Goal: Task Accomplishment & Management: Use online tool/utility

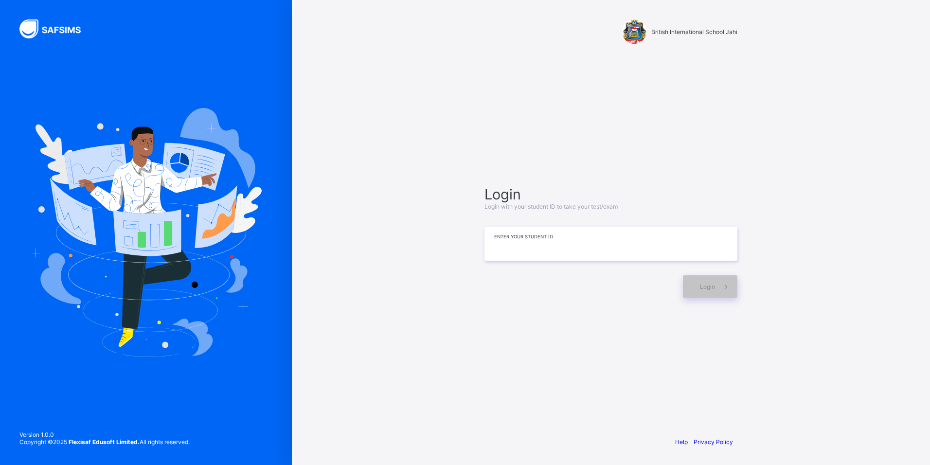
click at [641, 230] on input at bounding box center [611, 244] width 253 height 34
type input "*"
type input "**********"
click at [717, 280] on span at bounding box center [726, 286] width 22 height 22
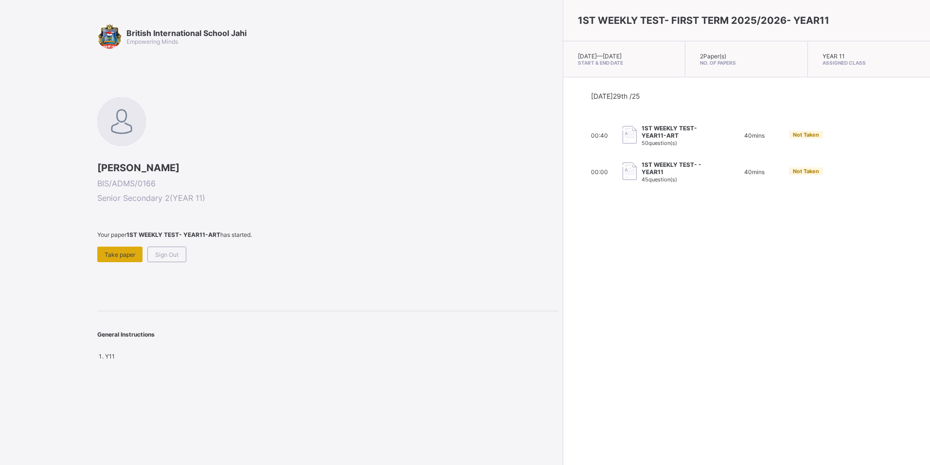
click at [118, 254] on span "Take paper" at bounding box center [120, 254] width 31 height 7
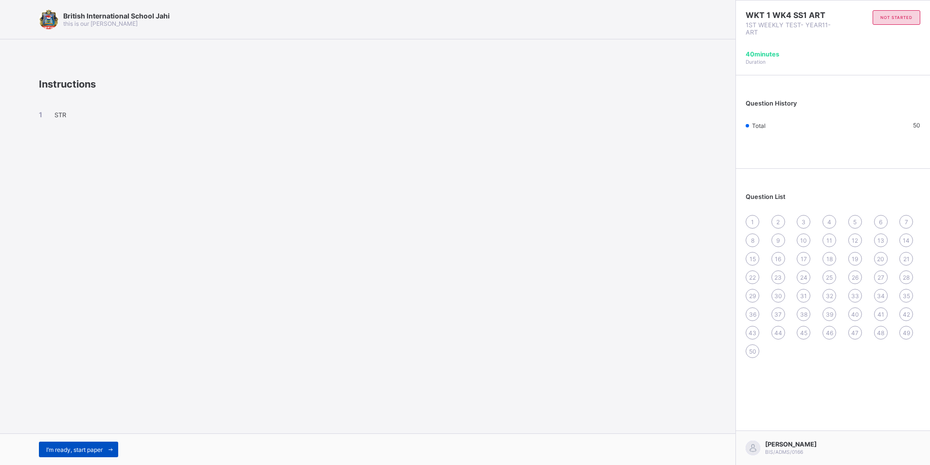
click at [84, 447] on span "I’m ready, start paper" at bounding box center [74, 449] width 56 height 7
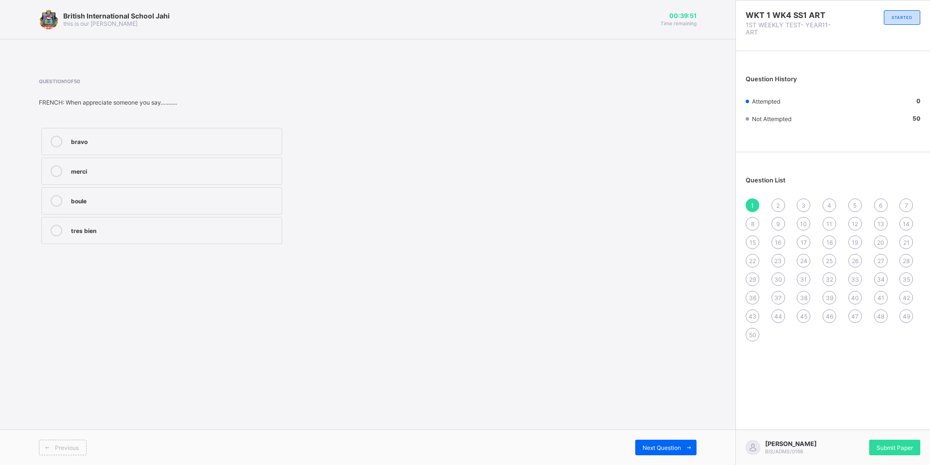
click at [226, 137] on div "bravo" at bounding box center [174, 141] width 206 height 10
click at [898, 447] on span "Submit Paper" at bounding box center [895, 447] width 36 height 7
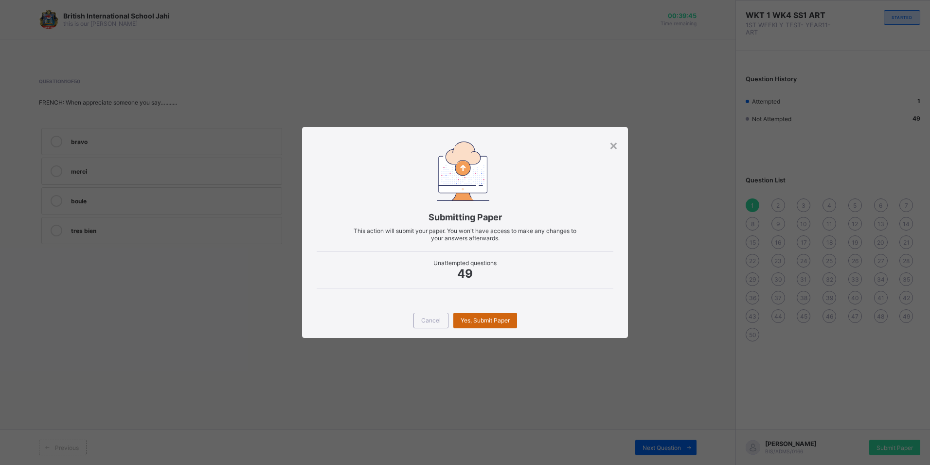
click at [504, 320] on span "Yes, Submit Paper" at bounding box center [485, 320] width 49 height 7
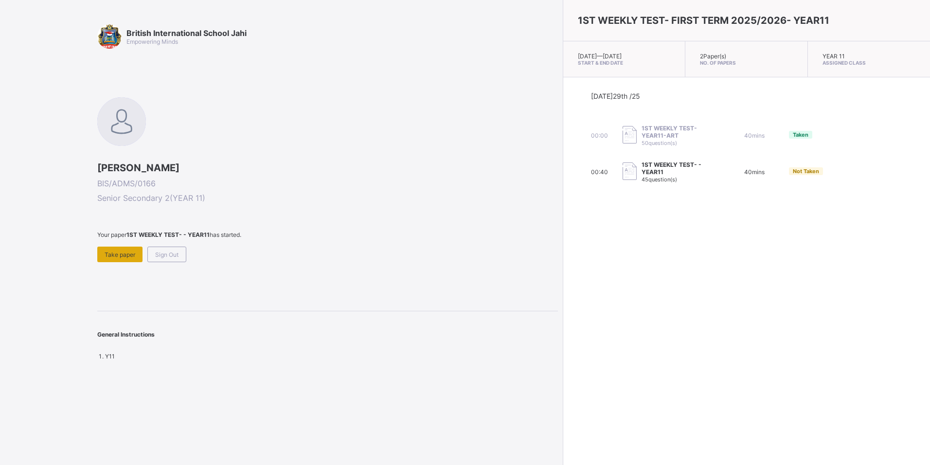
click at [118, 257] on span "Take paper" at bounding box center [120, 254] width 31 height 7
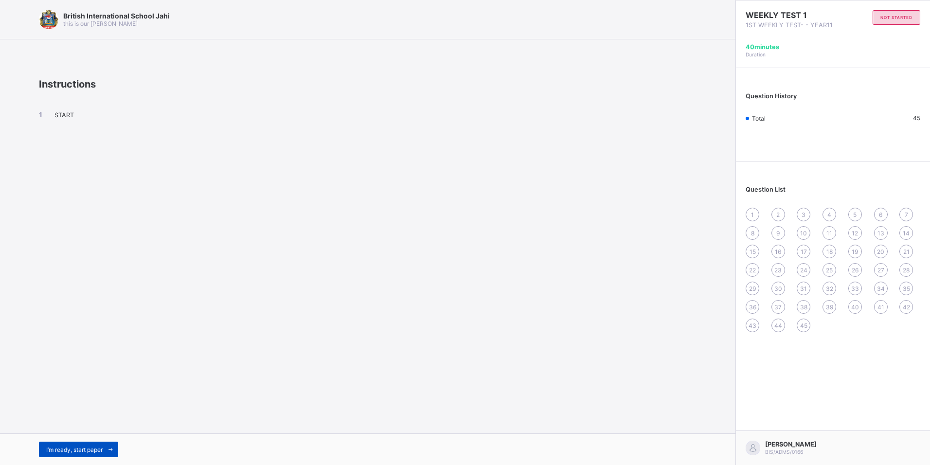
click at [57, 452] on span "I’m ready, start paper" at bounding box center [74, 449] width 56 height 7
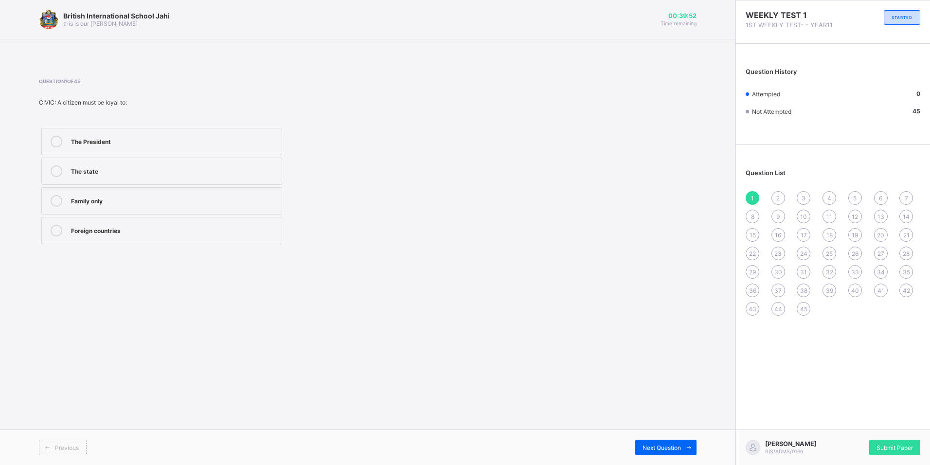
click at [219, 165] on div "The state" at bounding box center [174, 170] width 206 height 10
click at [667, 446] on span "Next Question" at bounding box center [662, 447] width 38 height 7
click at [258, 234] on div "Obligation" at bounding box center [174, 230] width 206 height 10
click at [658, 444] on span "Next Question" at bounding box center [662, 447] width 38 height 7
click at [150, 137] on div "167 kJ" at bounding box center [174, 141] width 206 height 10
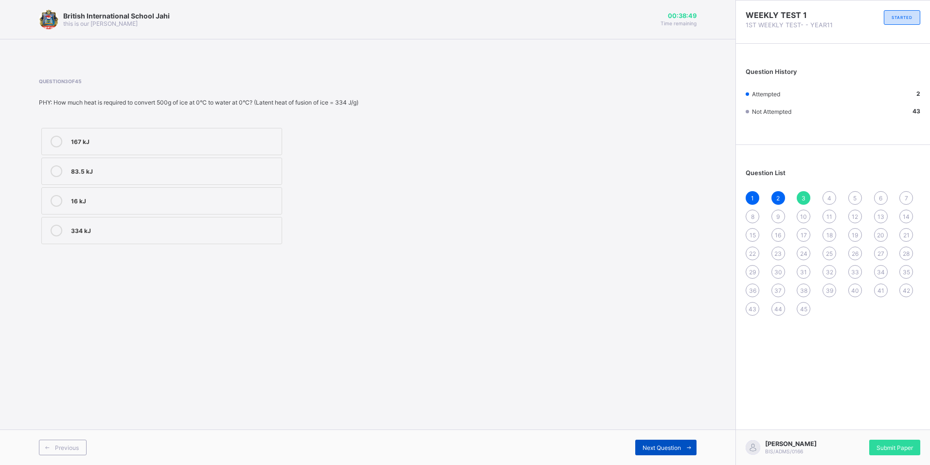
click at [672, 445] on span "Next Question" at bounding box center [662, 447] width 38 height 7
click at [172, 150] on div "0.25 J/g°C" at bounding box center [174, 148] width 206 height 10
click at [664, 444] on span "Next Question" at bounding box center [662, 447] width 38 height 7
click at [244, 150] on label "0" at bounding box center [161, 141] width 241 height 27
click at [667, 445] on span "Next Question" at bounding box center [662, 447] width 38 height 7
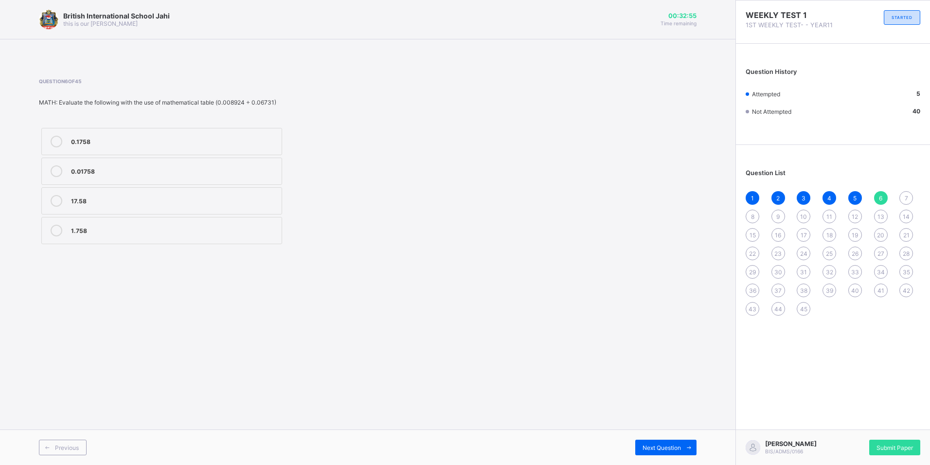
drag, startPoint x: 411, startPoint y: 250, endPoint x: 343, endPoint y: 121, distance: 145.4
click at [343, 121] on div "Question 6 of 45 MATH: Evaluate the following with the use of mathematical tabl…" at bounding box center [244, 162] width 410 height 168
click at [205, 133] on label "0.1758" at bounding box center [161, 141] width 241 height 27
click at [648, 451] on span "Next Question" at bounding box center [662, 447] width 38 height 7
click at [173, 146] on div ". Insufficient" at bounding box center [174, 142] width 206 height 12
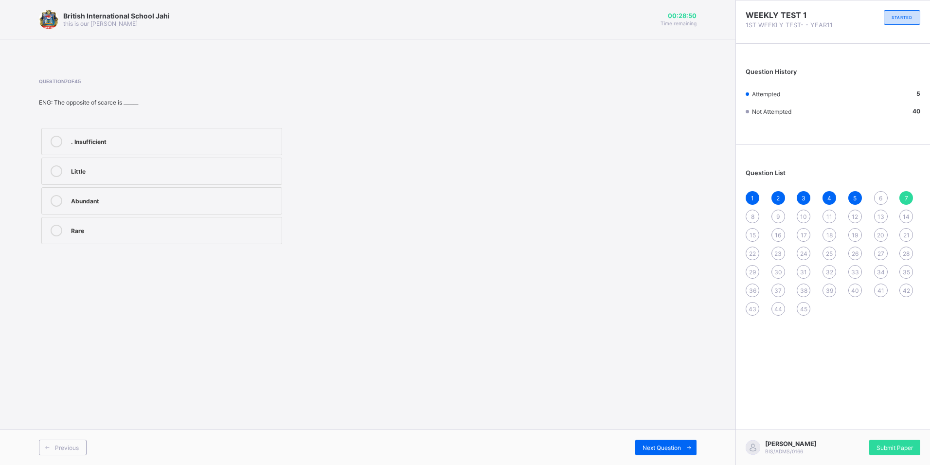
drag, startPoint x: 650, startPoint y: 448, endPoint x: 638, endPoint y: 433, distance: 19.1
click at [650, 446] on span "Next Question" at bounding box center [662, 447] width 38 height 7
click at [215, 235] on div "land tenure by tenancy" at bounding box center [174, 231] width 206 height 12
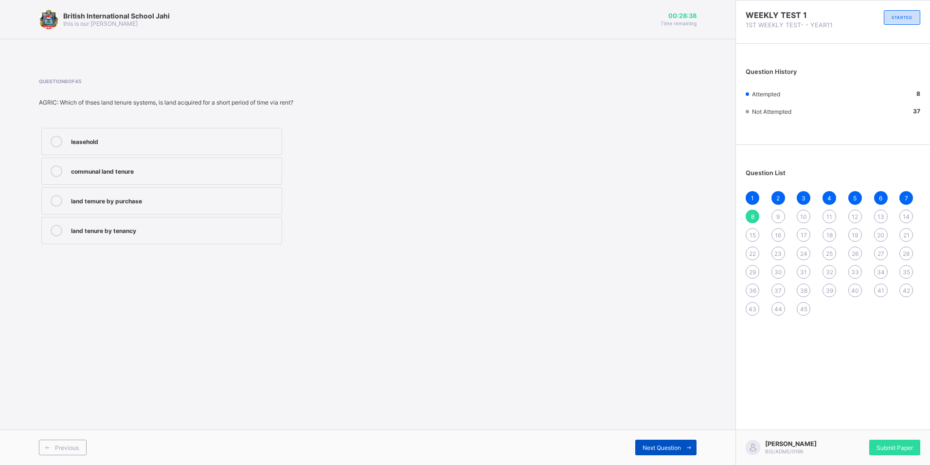
click at [678, 446] on span "Next Question" at bounding box center [662, 447] width 38 height 7
click at [167, 206] on div "equal" at bounding box center [174, 201] width 206 height 12
drag, startPoint x: 641, startPoint y: 446, endPoint x: 633, endPoint y: 439, distance: 11.4
click at [641, 446] on div "Next Question" at bounding box center [665, 448] width 61 height 16
click at [74, 203] on div "4.91×10-6" at bounding box center [174, 200] width 206 height 10
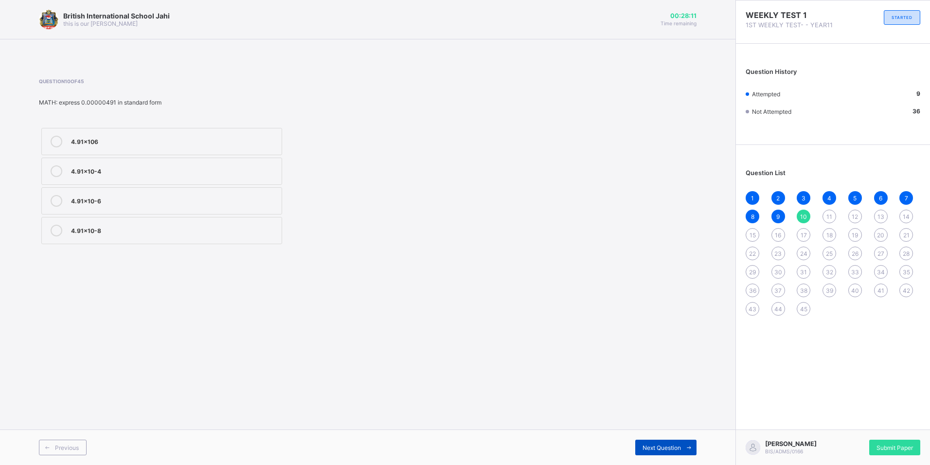
click at [662, 448] on span "Next Question" at bounding box center [662, 447] width 38 height 7
click at [113, 140] on div "Osmosis" at bounding box center [174, 141] width 206 height 10
click at [652, 445] on span "Next Question" at bounding box center [662, 447] width 38 height 7
click at [166, 203] on div "8 Groups and 7 Periods" at bounding box center [174, 200] width 206 height 10
click at [652, 450] on span "Next Question" at bounding box center [662, 447] width 38 height 7
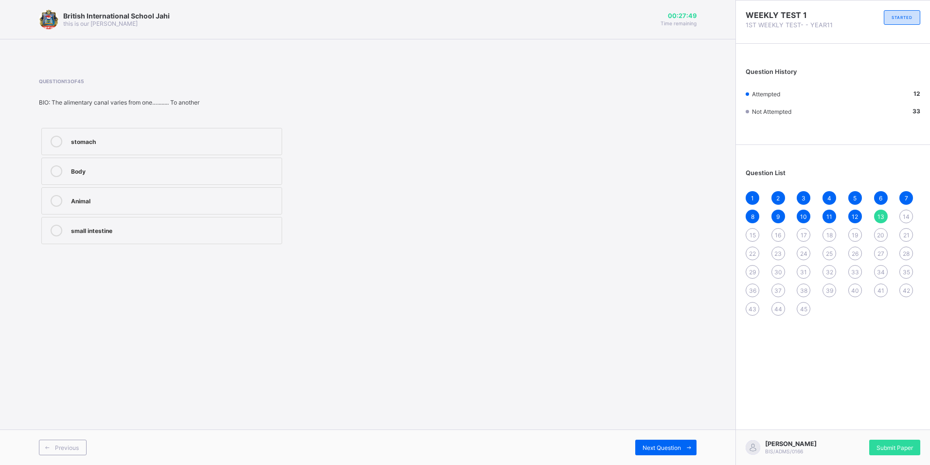
click at [139, 203] on label "Animal" at bounding box center [161, 200] width 241 height 27
click at [653, 446] on span "Next Question" at bounding box center [662, 447] width 38 height 7
click at [138, 169] on div "Digestion" at bounding box center [174, 170] width 206 height 10
click at [671, 447] on span "Next Question" at bounding box center [662, 447] width 38 height 7
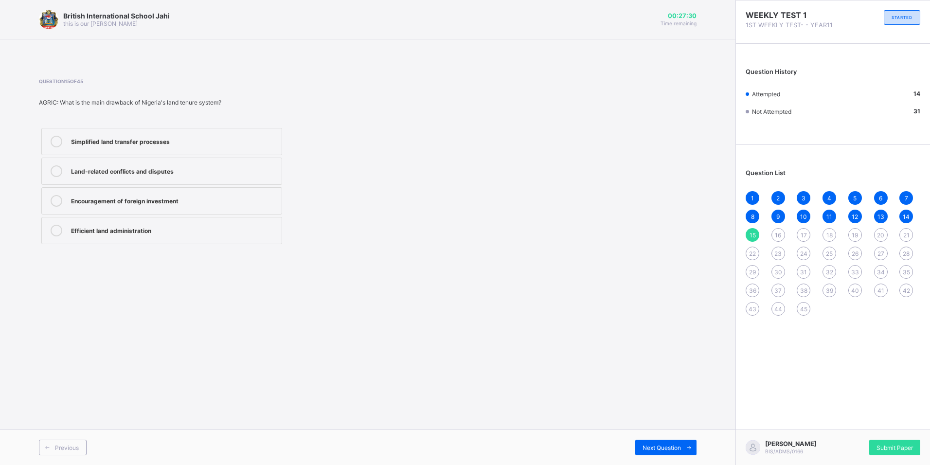
click at [181, 166] on div "Land-related conflicts and disputes" at bounding box center [174, 170] width 206 height 10
click at [678, 446] on span "Next Question" at bounding box center [662, 447] width 38 height 7
click at [198, 205] on div "Database" at bounding box center [174, 201] width 206 height 12
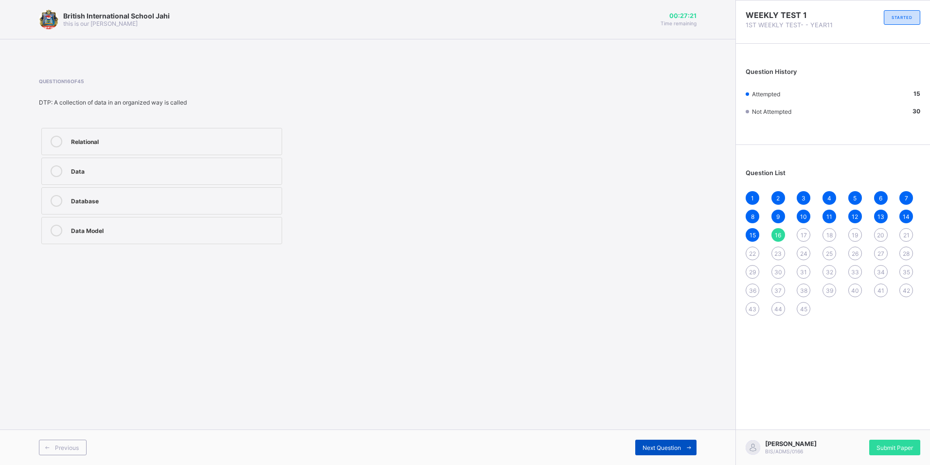
click at [677, 443] on div "Next Question" at bounding box center [665, 448] width 61 height 16
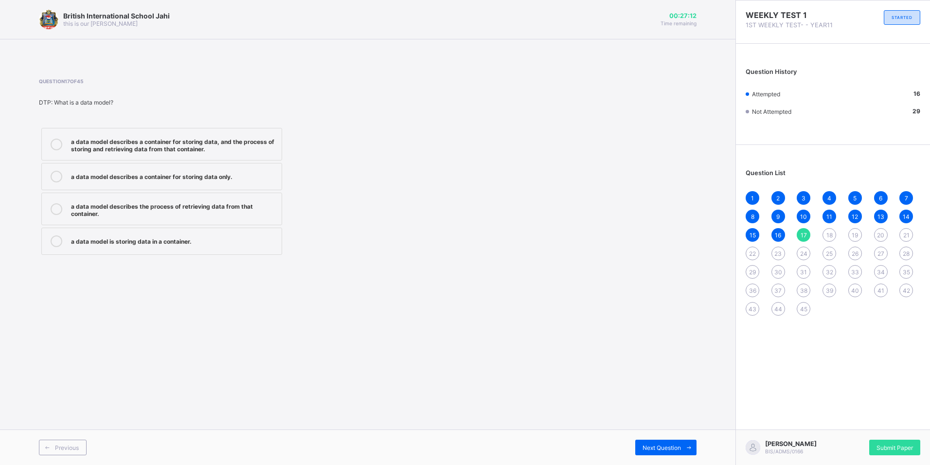
click at [216, 143] on div "a data model describes a container for storing data, and the process of storing…" at bounding box center [174, 144] width 206 height 17
click at [643, 444] on span "Next Question" at bounding box center [662, 447] width 38 height 7
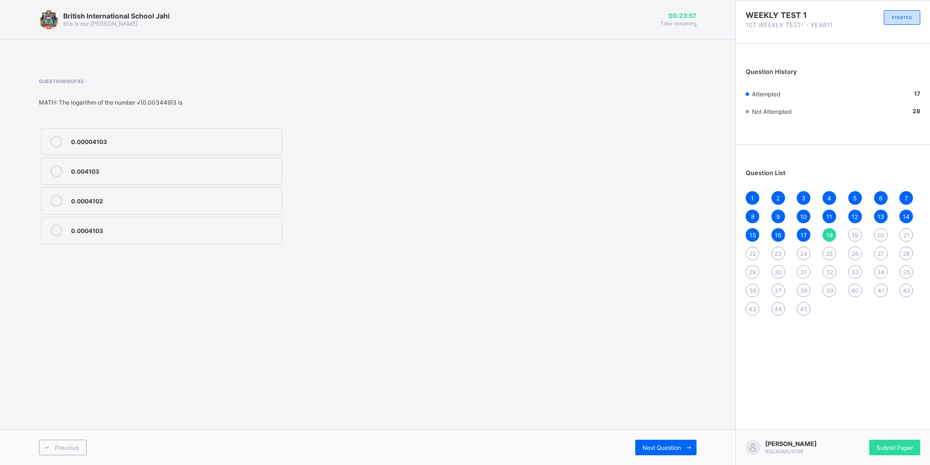
click at [163, 166] on div "0.004103" at bounding box center [174, 170] width 206 height 10
click at [644, 452] on div "Next Question" at bounding box center [665, 448] width 61 height 16
click at [257, 138] on div "not cut the x-axis at all" at bounding box center [174, 141] width 206 height 10
click at [660, 444] on span "Next Question" at bounding box center [662, 447] width 38 height 7
click at [180, 230] on div "crop" at bounding box center [174, 230] width 206 height 10
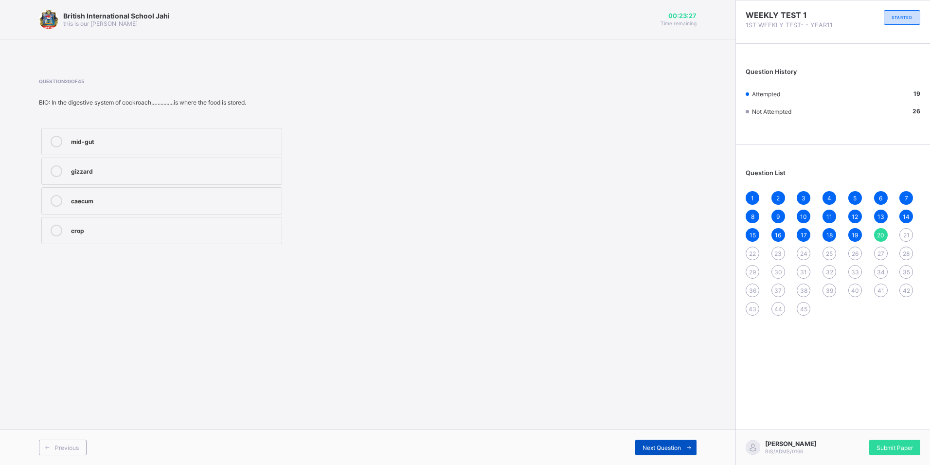
click at [665, 448] on span "Next Question" at bounding box center [662, 447] width 38 height 7
click at [259, 169] on div "skin and tongue" at bounding box center [174, 170] width 206 height 10
click at [654, 448] on span "Next Question" at bounding box center [662, 447] width 38 height 7
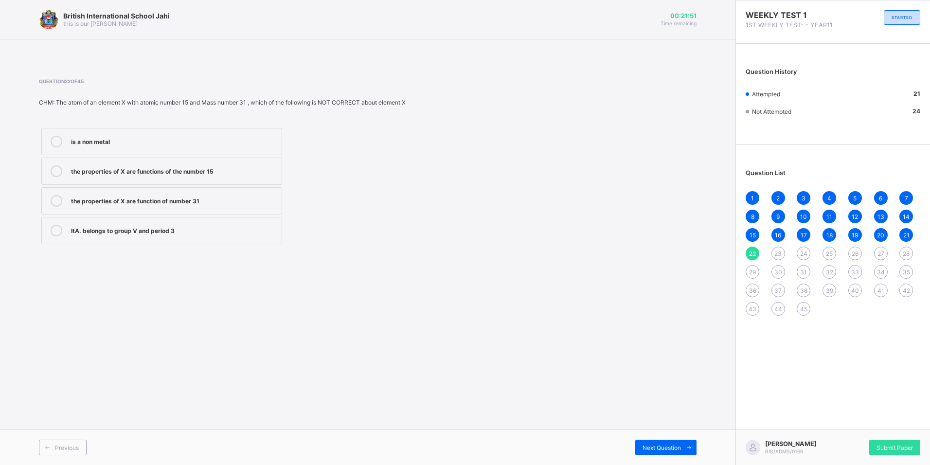
click at [268, 195] on div "the properties of X are function of number 31" at bounding box center [174, 200] width 206 height 10
click at [671, 444] on span "Next Question" at bounding box center [662, 447] width 38 height 7
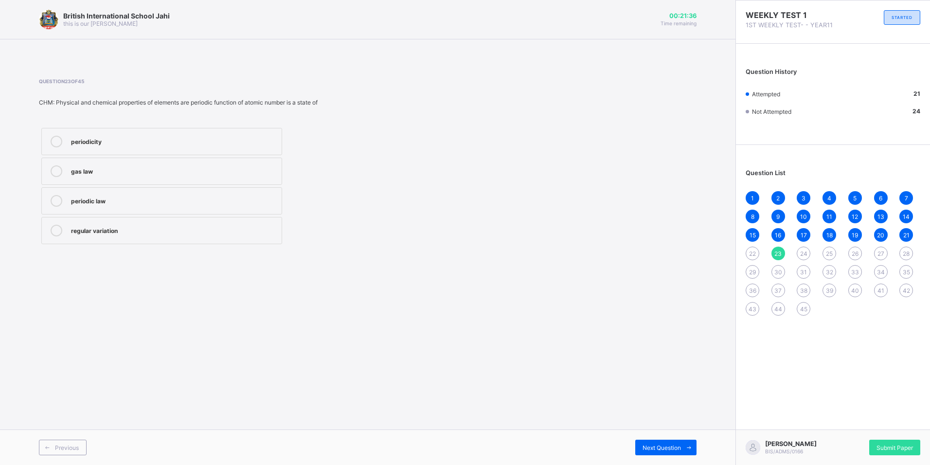
click at [237, 206] on div "periodic law" at bounding box center [174, 201] width 206 height 12
click at [666, 448] on span "Next Question" at bounding box center [662, 447] width 38 height 7
click at [193, 235] on div "0.8847" at bounding box center [174, 231] width 206 height 12
drag, startPoint x: 660, startPoint y: 448, endPoint x: 662, endPoint y: 441, distance: 6.5
click at [662, 446] on span "Next Question" at bounding box center [662, 447] width 38 height 7
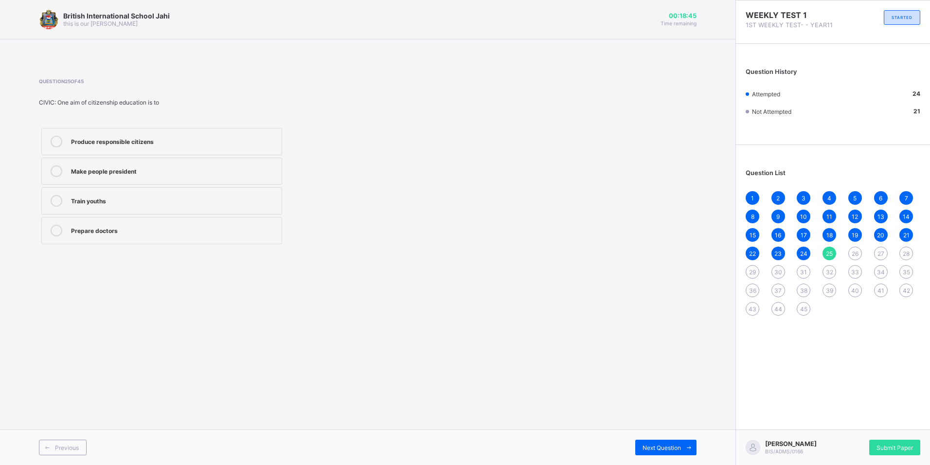
click at [234, 196] on div "Train youths" at bounding box center [174, 200] width 206 height 10
click at [643, 446] on span "Next Question" at bounding box center [662, 447] width 38 height 7
click at [132, 140] on div "55°C" at bounding box center [174, 141] width 206 height 10
click at [657, 444] on span "Next Question" at bounding box center [662, 447] width 38 height 7
click at [197, 138] on div "governor of the state" at bounding box center [174, 141] width 206 height 10
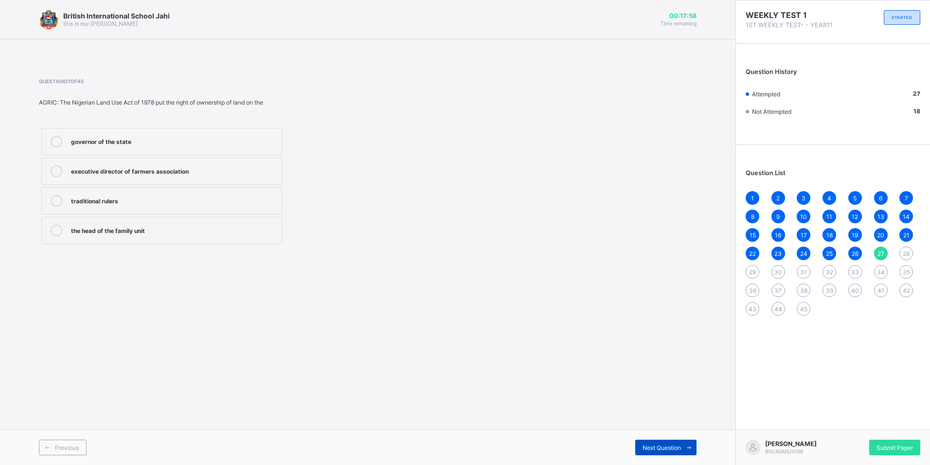
click at [649, 448] on span "Next Question" at bounding box center [662, 447] width 38 height 7
click at [199, 231] on div "Each member of the community can own land" at bounding box center [174, 230] width 206 height 10
click at [659, 443] on div "Next Question" at bounding box center [665, 448] width 61 height 16
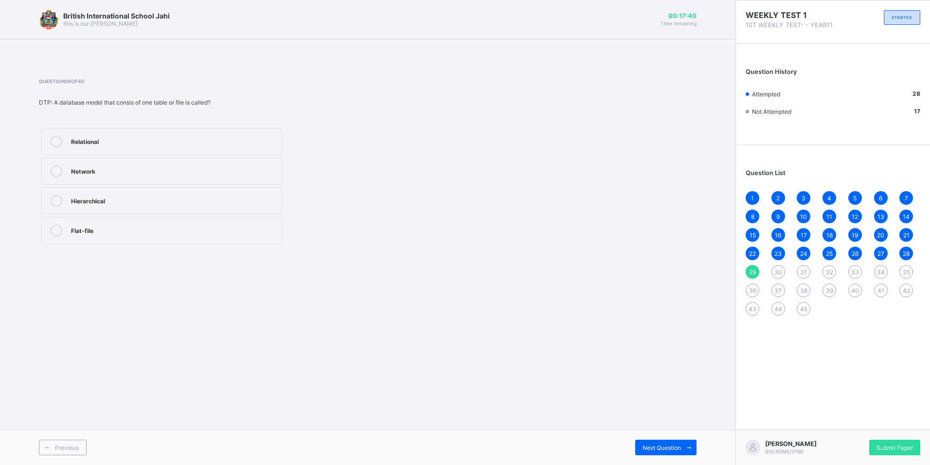
click at [135, 227] on div "Flat-file" at bounding box center [174, 230] width 206 height 10
click at [666, 445] on span "Next Question" at bounding box center [662, 447] width 38 height 7
click at [135, 197] on div "Relational" at bounding box center [174, 200] width 206 height 10
click at [654, 446] on span "Next Question" at bounding box center [662, 447] width 38 height 7
drag, startPoint x: 131, startPoint y: 176, endPoint x: 140, endPoint y: 172, distance: 9.4
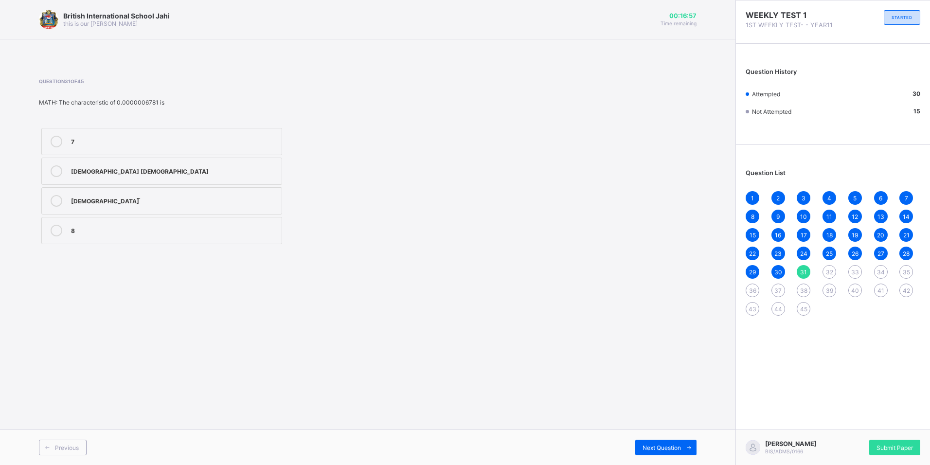
click at [131, 175] on div "[DEMOGRAPHIC_DATA] [DEMOGRAPHIC_DATA]" at bounding box center [174, 171] width 206 height 12
click at [639, 446] on div "Next Question" at bounding box center [665, 448] width 61 height 16
click at [233, 137] on div "Cruel" at bounding box center [174, 141] width 206 height 10
click at [173, 169] on div "Harsh" at bounding box center [174, 170] width 206 height 10
click at [658, 445] on span "Next Question" at bounding box center [662, 447] width 38 height 7
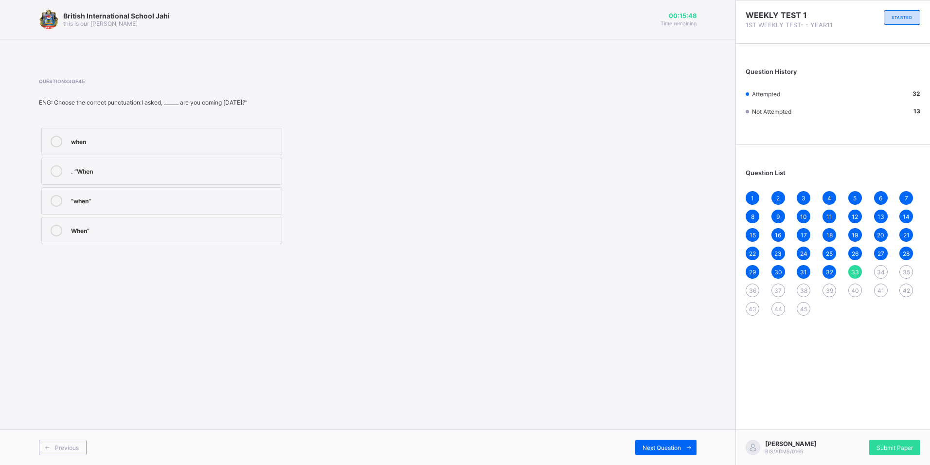
click at [180, 166] on div ". “When" at bounding box center [174, 170] width 206 height 10
click at [674, 446] on span "Next Question" at bounding box center [662, 447] width 38 height 7
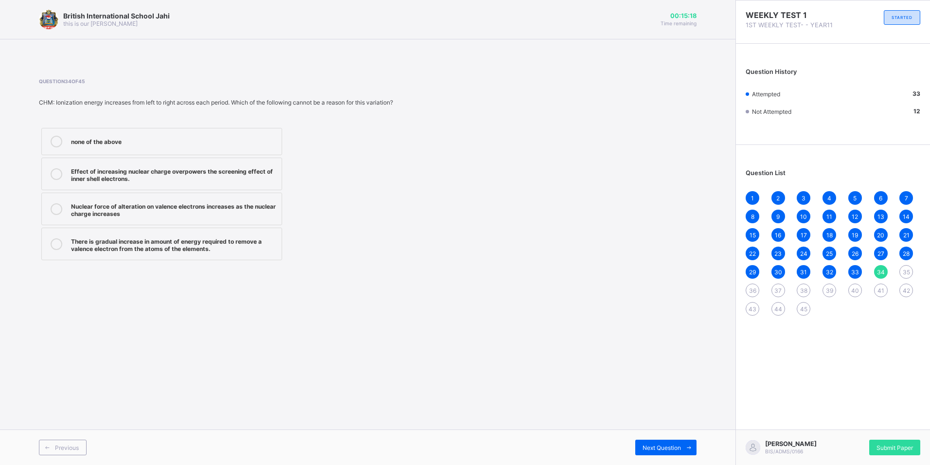
click at [238, 244] on div "There is gradual increase in amount of energy required to remove a valence elec…" at bounding box center [174, 243] width 206 height 17
click at [656, 445] on span "Next Question" at bounding box center [662, 447] width 38 height 7
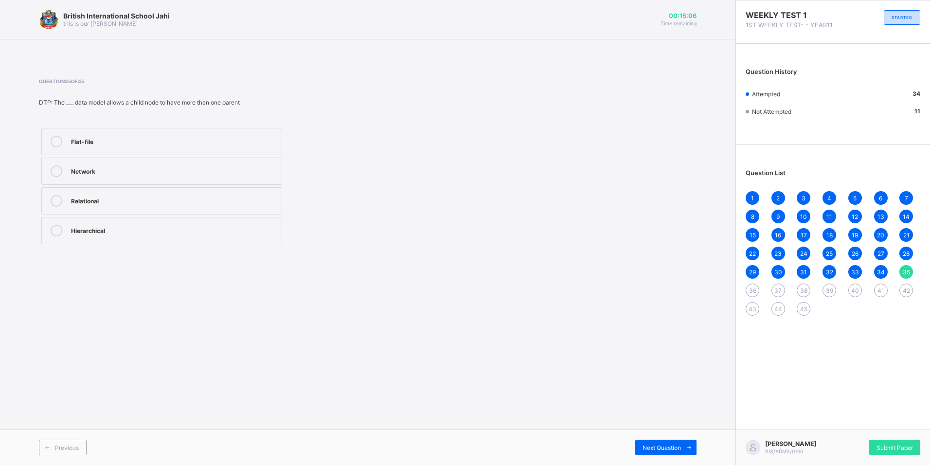
click at [113, 200] on div "Relational" at bounding box center [174, 200] width 206 height 10
click at [187, 165] on label "Network" at bounding box center [161, 171] width 241 height 27
click at [679, 446] on span "Next Question" at bounding box center [662, 447] width 38 height 7
click at [106, 204] on div "50°C" at bounding box center [174, 200] width 206 height 10
click at [646, 443] on div "Next Question" at bounding box center [665, 448] width 61 height 16
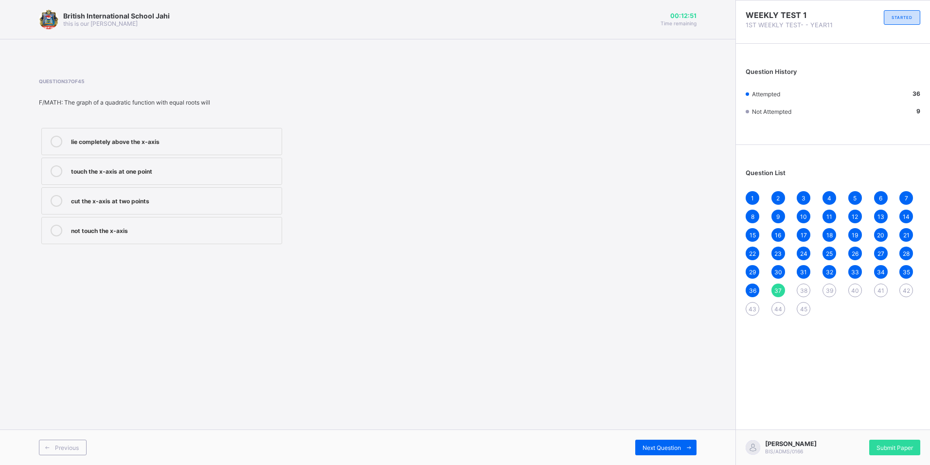
click at [196, 169] on div "touch the x-axis at one point" at bounding box center [174, 170] width 206 height 10
click at [657, 445] on span "Next Question" at bounding box center [662, 447] width 38 height 7
drag, startPoint x: 169, startPoint y: 174, endPoint x: 240, endPoint y: 186, distance: 72.1
click at [169, 173] on div "cut the x-axis at two points" at bounding box center [174, 170] width 206 height 10
click at [673, 442] on div "Next Question" at bounding box center [665, 448] width 61 height 16
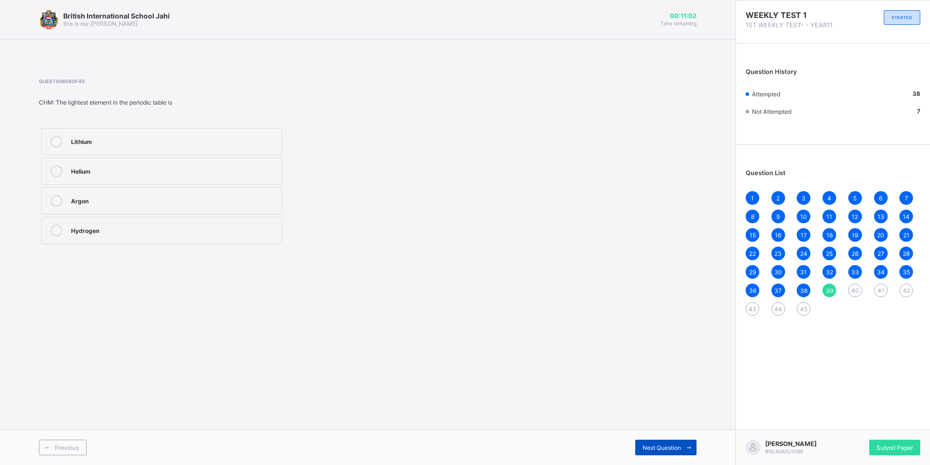
click at [682, 446] on div "Next Question" at bounding box center [665, 448] width 61 height 16
click at [181, 136] on div "Build roads and schools" at bounding box center [174, 141] width 206 height 10
click at [671, 444] on span "Next Question" at bounding box center [662, 447] width 38 height 7
click at [209, 228] on div "Weather forecasting" at bounding box center [174, 230] width 206 height 10
click at [664, 441] on div "Next Question" at bounding box center [665, 448] width 61 height 16
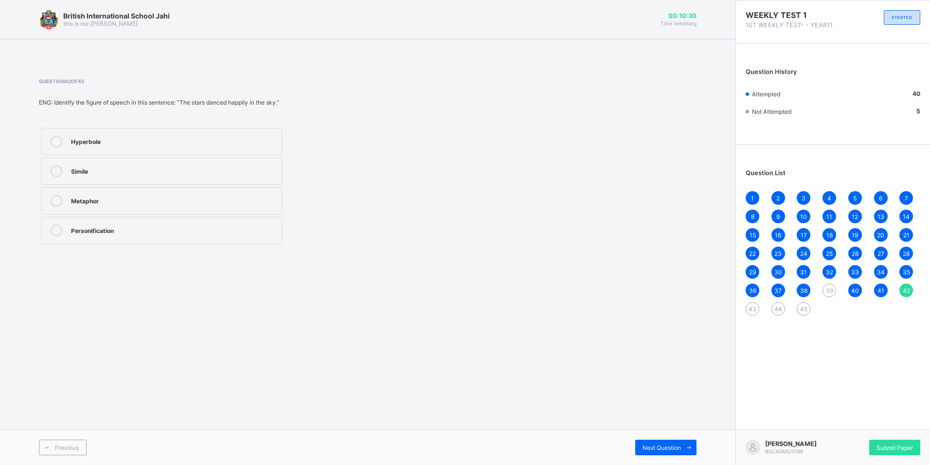
click at [179, 193] on label "Metaphor" at bounding box center [161, 200] width 241 height 27
click at [649, 447] on span "Next Question" at bounding box center [662, 447] width 38 height 7
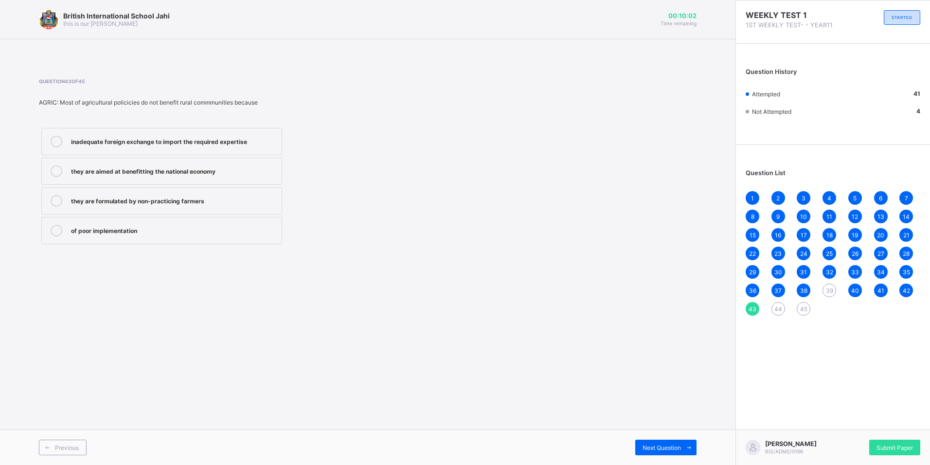
click at [256, 139] on div "inadequate foreign exchange to import the required expertise" at bounding box center [174, 141] width 206 height 10
click at [656, 444] on span "Next Question" at bounding box center [662, 447] width 38 height 7
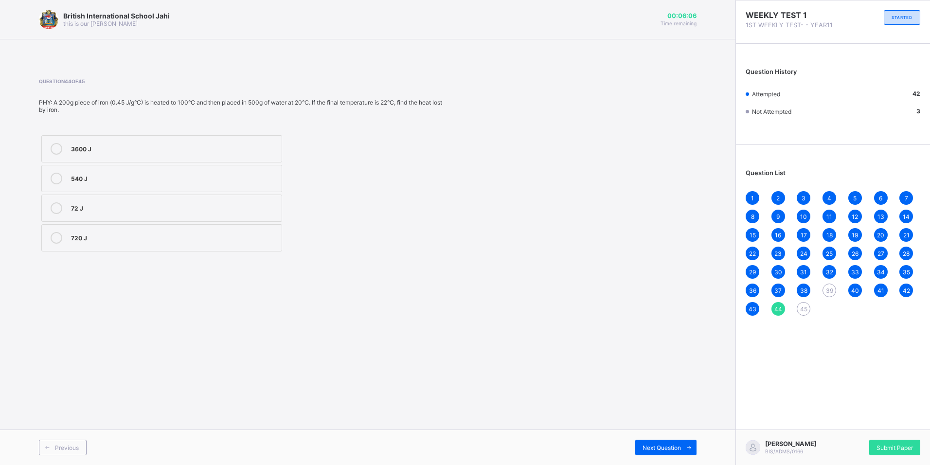
click at [217, 200] on label "72 J" at bounding box center [161, 208] width 241 height 27
click at [667, 444] on span "Next Question" at bounding box center [662, 447] width 38 height 7
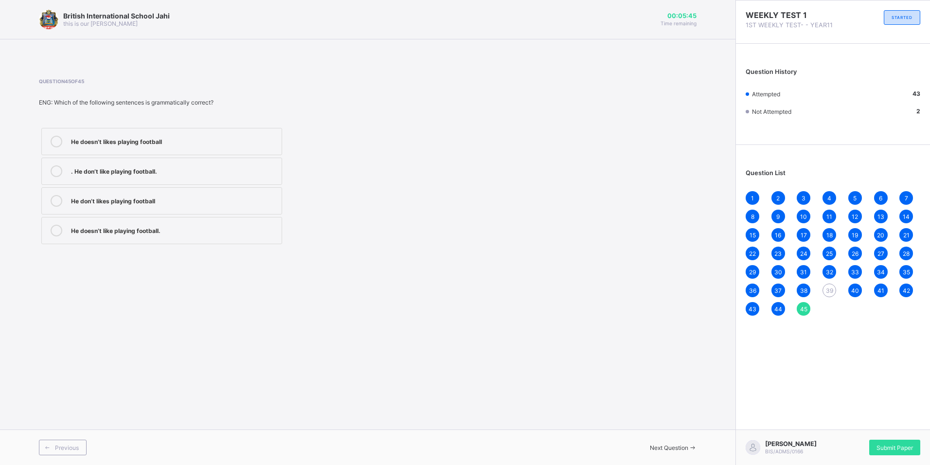
click at [159, 234] on div "He doesn’t like playing football." at bounding box center [174, 230] width 206 height 10
click at [830, 291] on span "39" at bounding box center [829, 290] width 7 height 7
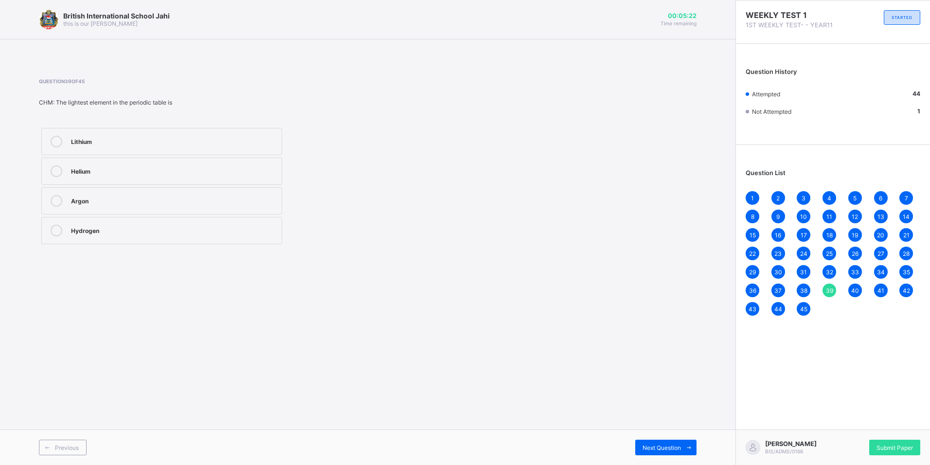
click at [162, 138] on div "Lithium" at bounding box center [174, 141] width 206 height 10
click at [669, 447] on span "Next Question" at bounding box center [662, 447] width 38 height 7
click at [777, 215] on span "9" at bounding box center [778, 216] width 3 height 7
click at [796, 216] on div "1 2 3 4 5 6 7 8 9 10 11 12 13 14 15 16 17 18 19 20 21 22 23 24 25 26 27 28 29 3…" at bounding box center [833, 253] width 175 height 125
click at [804, 217] on span "10" at bounding box center [803, 216] width 7 height 7
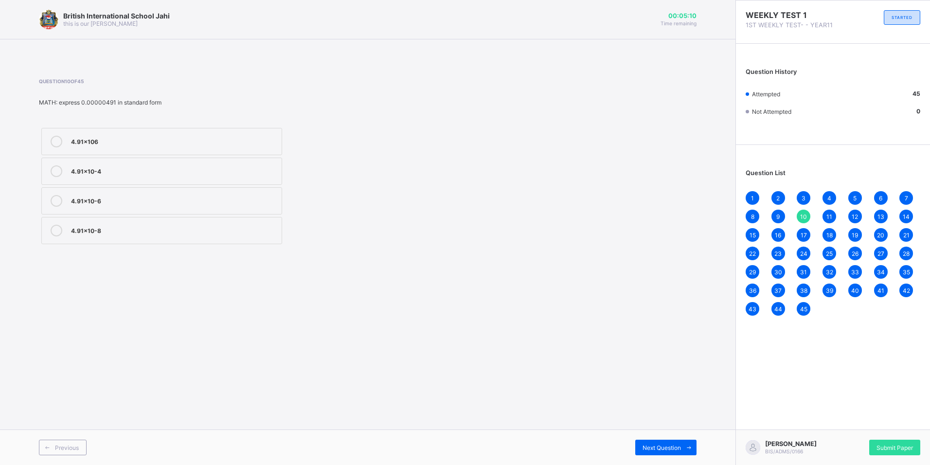
click at [831, 216] on span "11" at bounding box center [830, 216] width 6 height 7
click at [877, 197] on div "6" at bounding box center [881, 198] width 14 height 14
click at [154, 147] on div "0.1758" at bounding box center [174, 142] width 206 height 12
click at [159, 133] on label "0.1758" at bounding box center [161, 141] width 241 height 27
click at [351, 239] on div "0.1758 0.01758 17.58 1.758" at bounding box center [244, 186] width 410 height 121
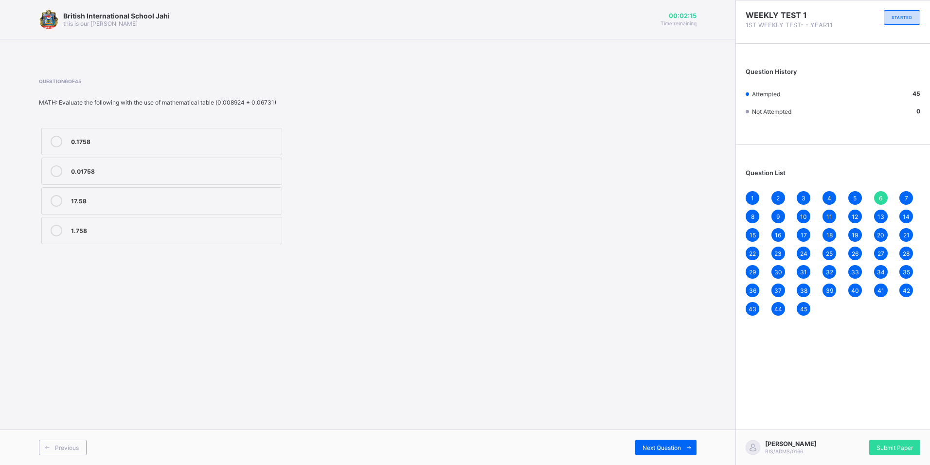
click at [56, 139] on icon at bounding box center [57, 142] width 12 height 12
click at [59, 140] on icon at bounding box center [57, 142] width 12 height 12
click at [58, 138] on icon at bounding box center [57, 142] width 12 height 12
click at [57, 139] on icon at bounding box center [57, 142] width 12 height 12
click at [54, 137] on icon at bounding box center [57, 142] width 12 height 12
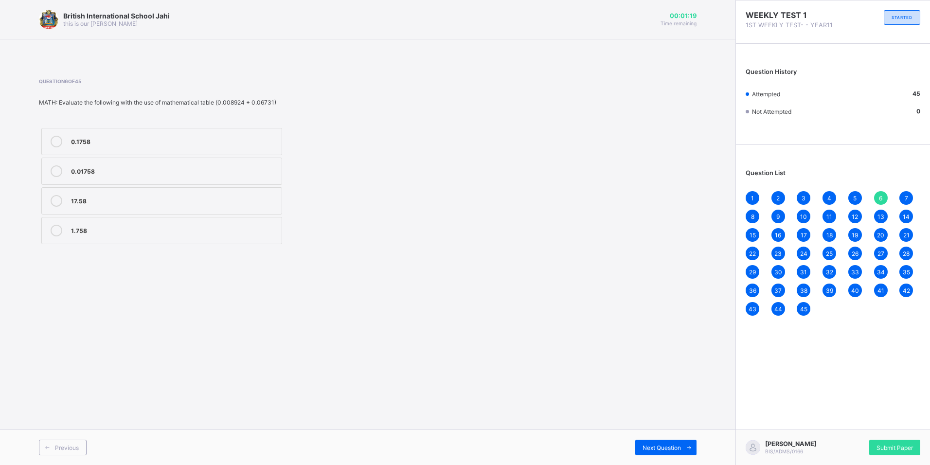
click at [907, 193] on div "7" at bounding box center [907, 198] width 14 height 14
click at [749, 213] on div "8" at bounding box center [753, 217] width 14 height 14
click at [661, 445] on span "Next Question" at bounding box center [662, 447] width 38 height 7
click at [660, 442] on div "Next Question" at bounding box center [665, 448] width 61 height 16
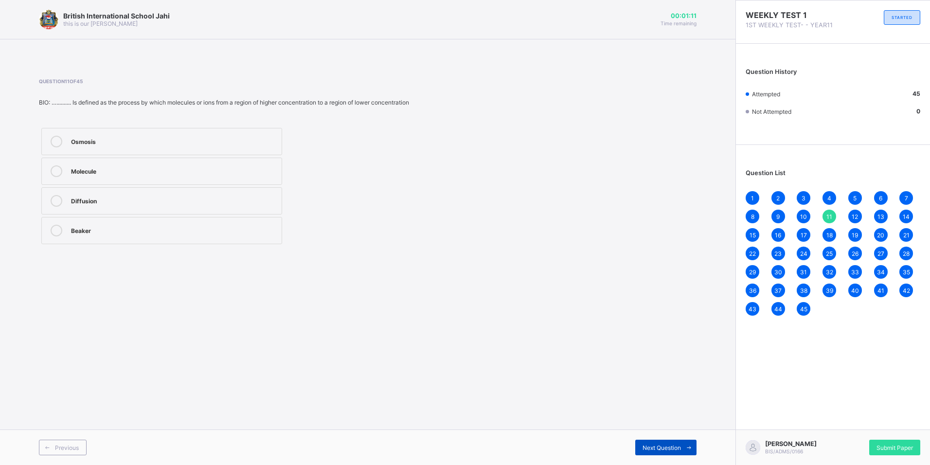
click at [660, 442] on div "Next Question" at bounding box center [665, 448] width 61 height 16
click at [661, 441] on div "Next Question" at bounding box center [665, 448] width 61 height 16
click at [661, 443] on div "Next Question" at bounding box center [665, 448] width 61 height 16
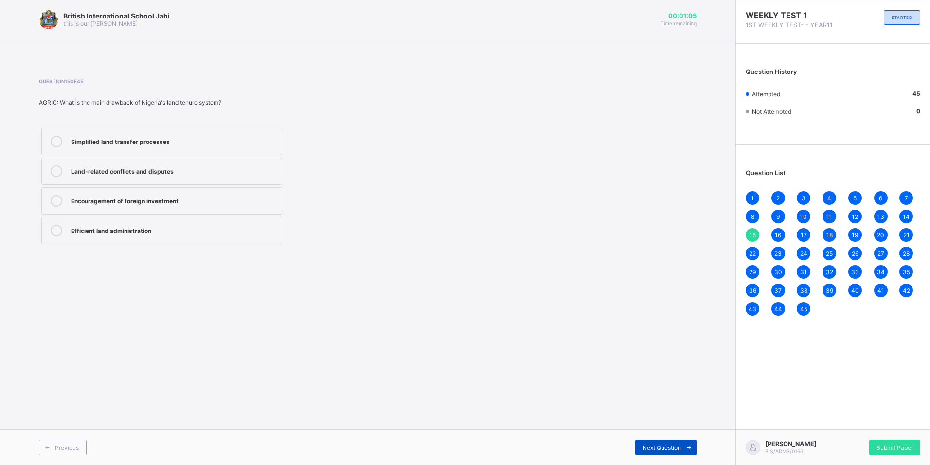
click at [661, 443] on div "Next Question" at bounding box center [665, 448] width 61 height 16
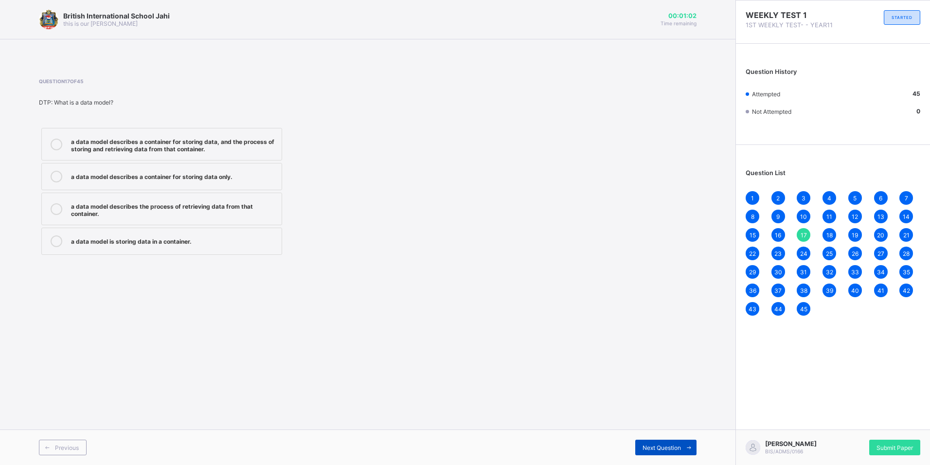
click at [661, 443] on div "Next Question" at bounding box center [665, 448] width 61 height 16
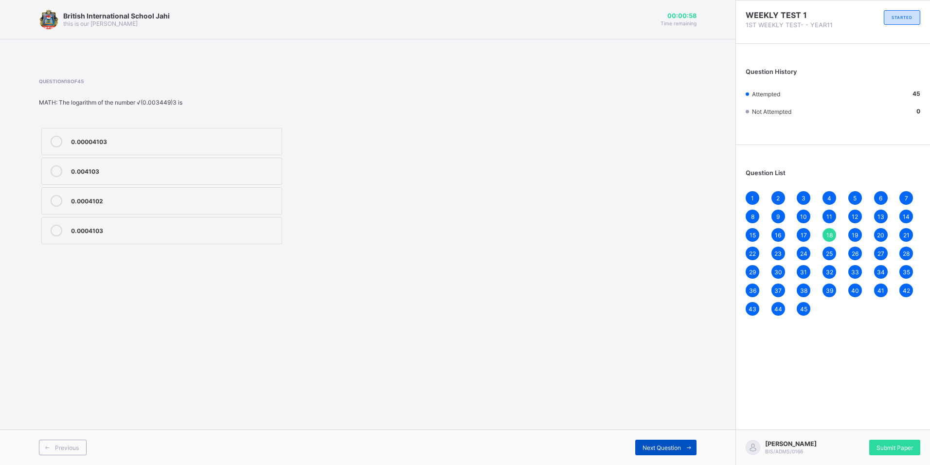
click at [661, 443] on div "Next Question" at bounding box center [665, 448] width 61 height 16
click at [58, 448] on span "Previous" at bounding box center [67, 447] width 24 height 7
click at [654, 444] on span "Next Question" at bounding box center [662, 447] width 38 height 7
click at [654, 441] on div "Next Question" at bounding box center [665, 448] width 61 height 16
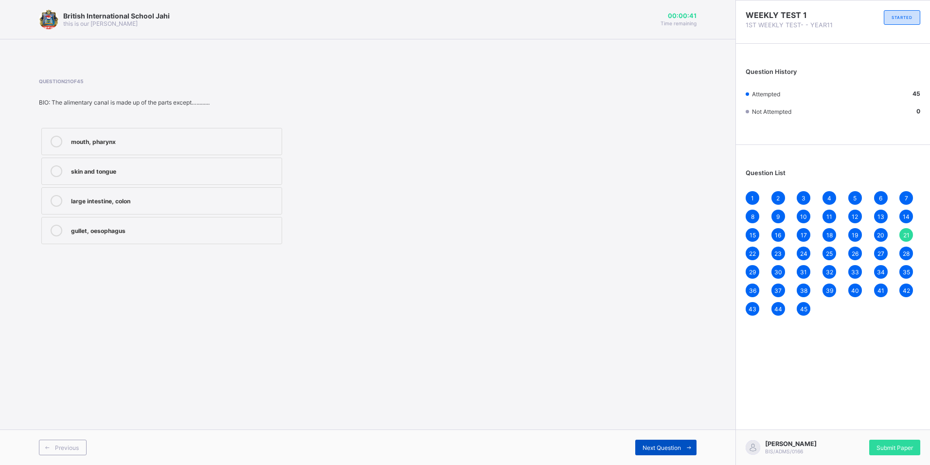
click at [657, 447] on span "Next Question" at bounding box center [662, 447] width 38 height 7
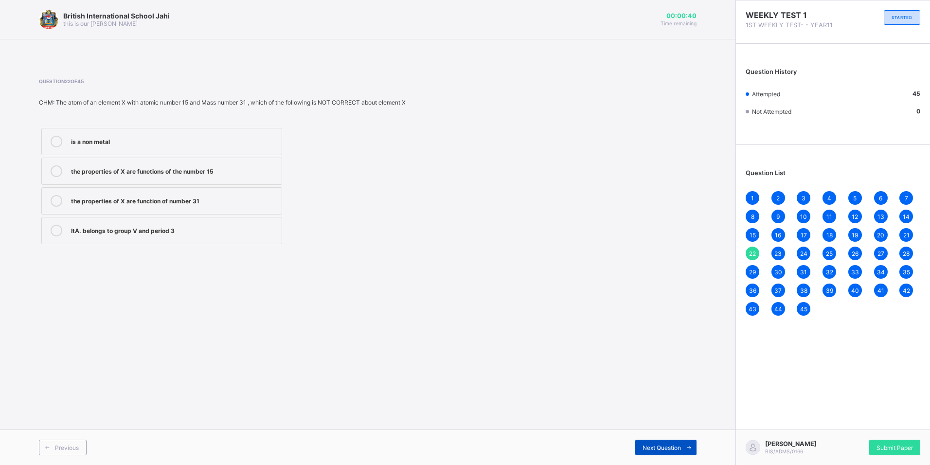
click at [657, 447] on span "Next Question" at bounding box center [662, 447] width 38 height 7
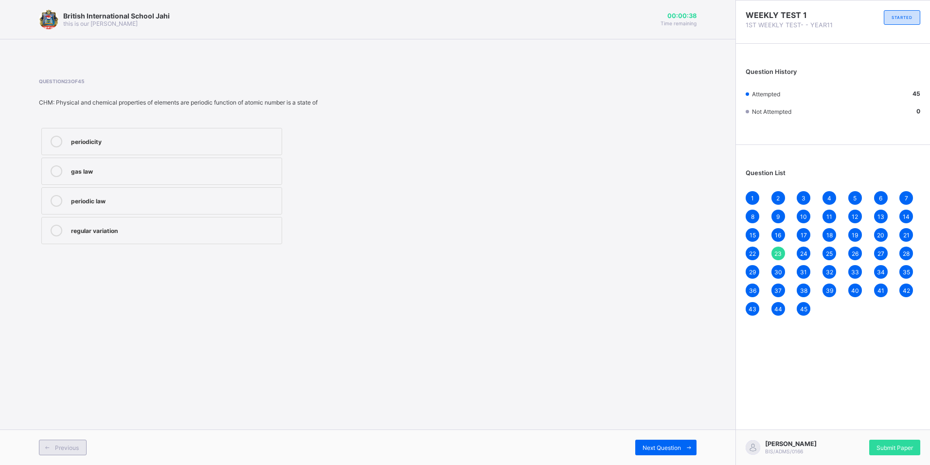
click at [66, 446] on span "Previous" at bounding box center [67, 447] width 24 height 7
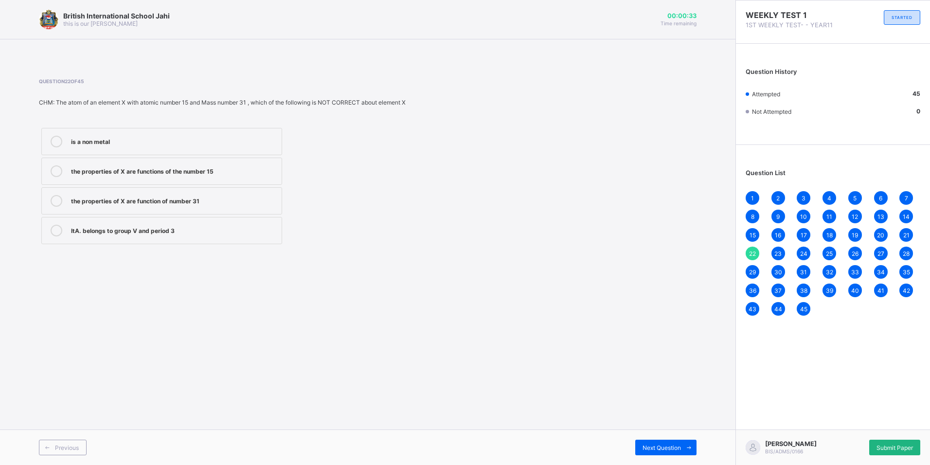
click at [877, 444] on span "Submit Paper" at bounding box center [895, 447] width 36 height 7
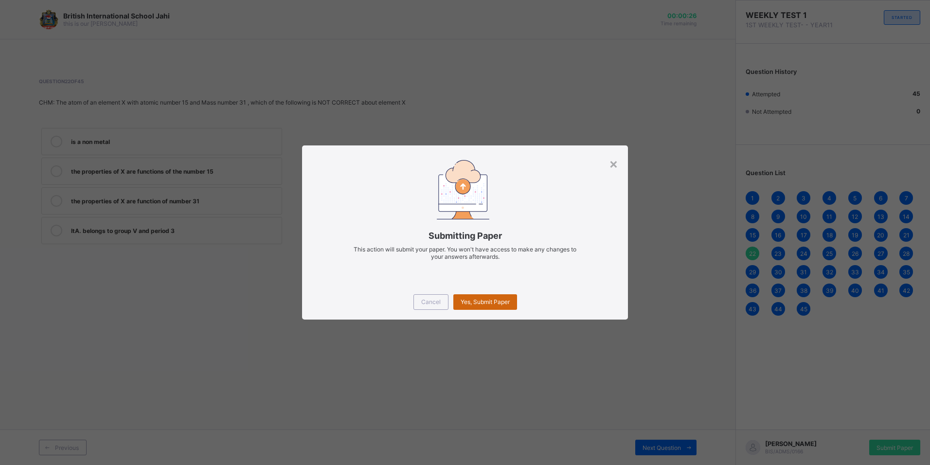
click at [491, 300] on span "Yes, Submit Paper" at bounding box center [485, 301] width 49 height 7
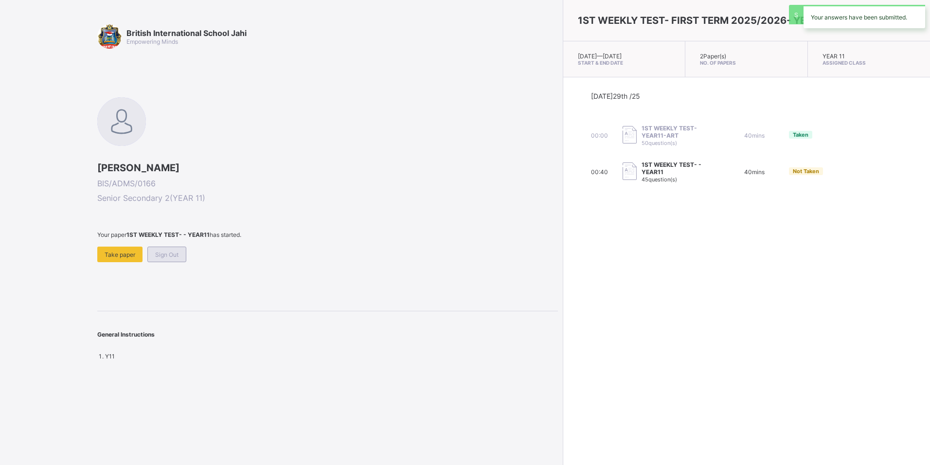
click at [159, 253] on span "Sign Out" at bounding box center [166, 254] width 23 height 7
